Goal: Navigation & Orientation: Find specific page/section

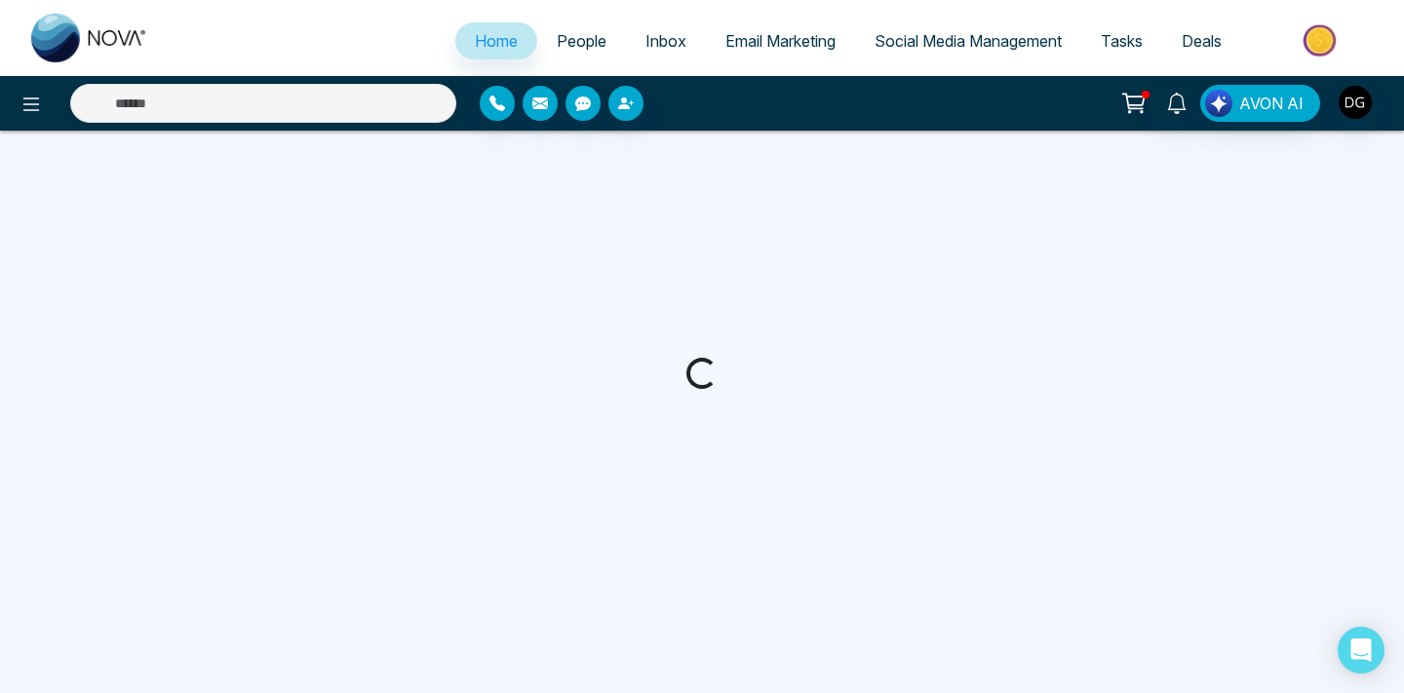
select select "*"
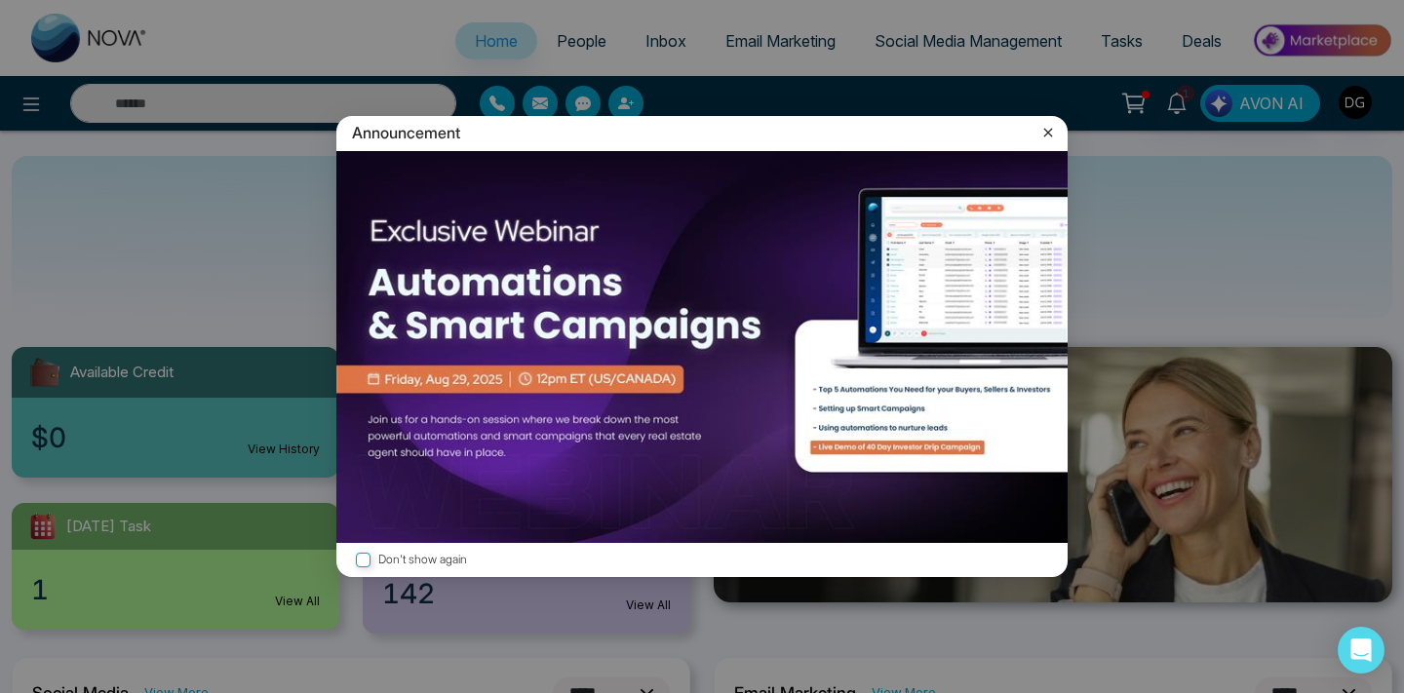
click at [1050, 138] on icon at bounding box center [1047, 132] width 19 height 19
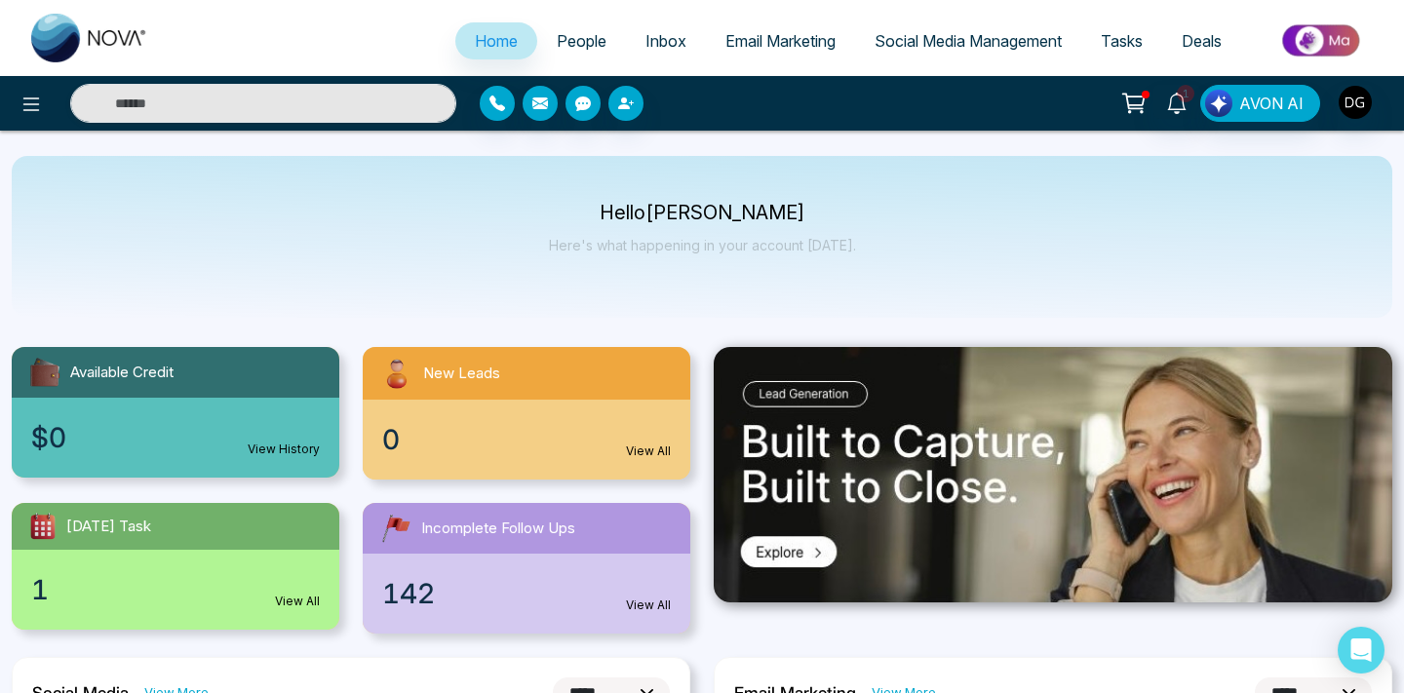
click at [559, 31] on span "People" at bounding box center [582, 40] width 50 height 19
